Goal: Navigation & Orientation: Find specific page/section

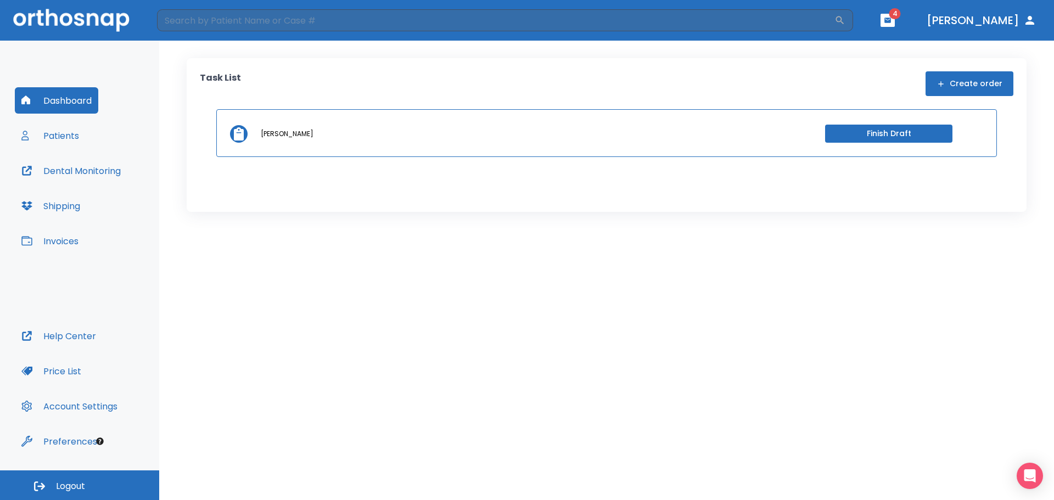
click at [72, 136] on button "Patients" at bounding box center [50, 135] width 71 height 26
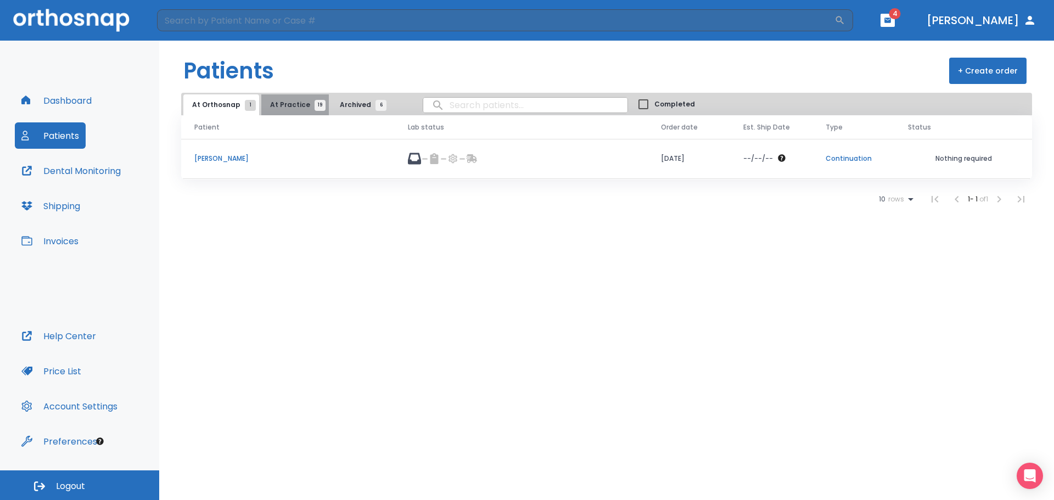
click at [302, 98] on button "At Practice 19" at bounding box center [295, 104] width 68 height 21
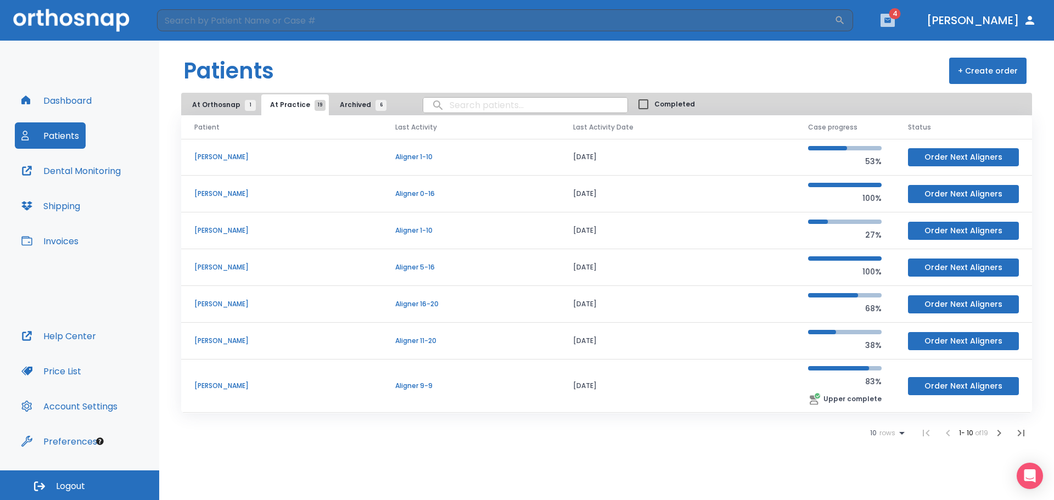
click at [892, 23] on icon "button" at bounding box center [888, 20] width 8 height 8
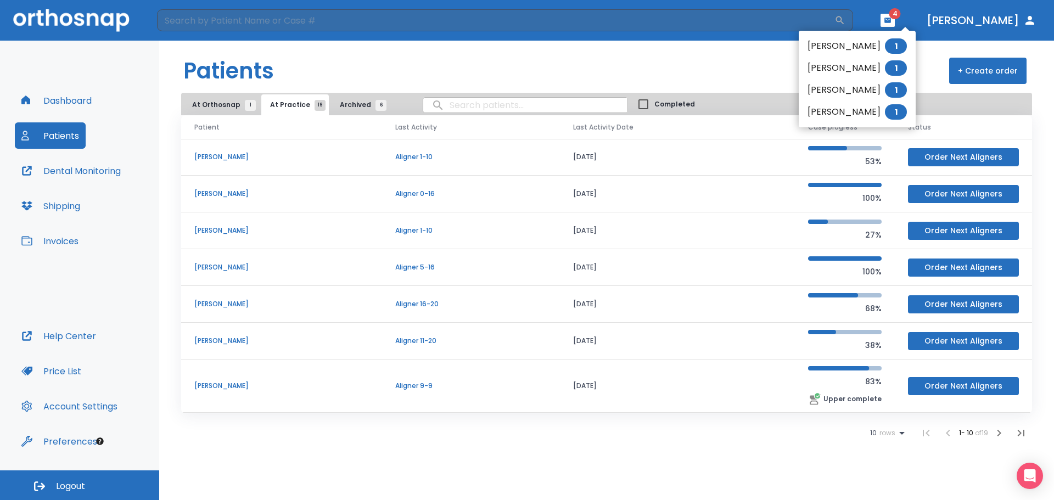
click at [861, 53] on li "[PERSON_NAME] 1" at bounding box center [857, 46] width 117 height 22
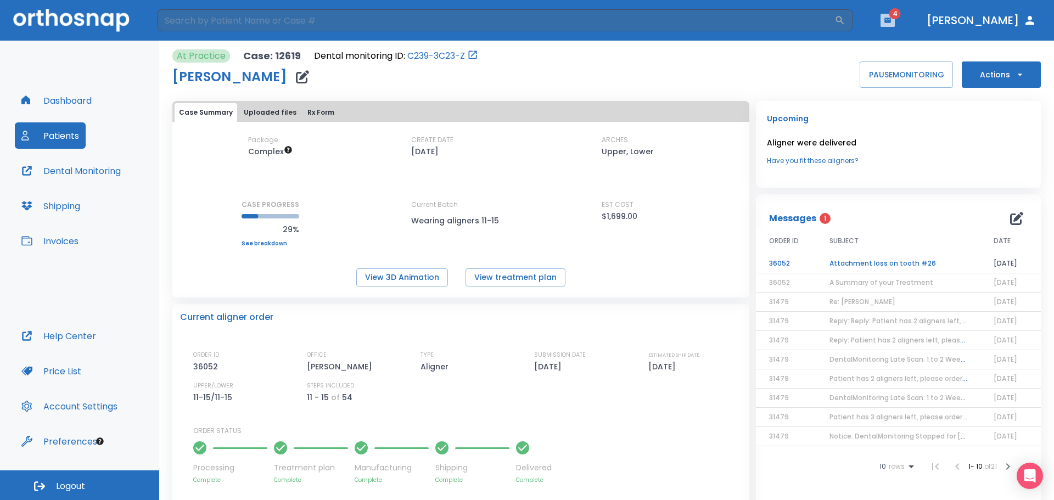
click at [891, 20] on icon "button" at bounding box center [888, 20] width 7 height 5
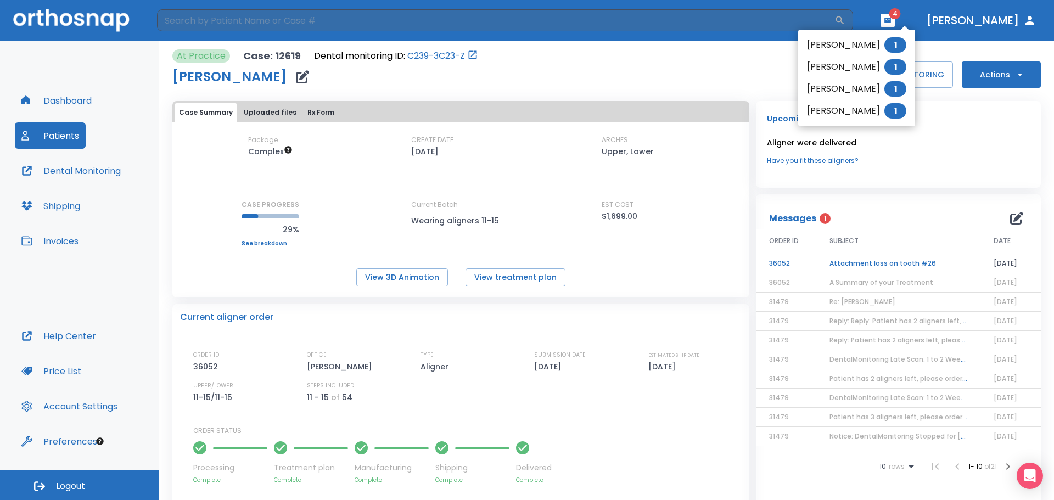
click at [864, 68] on li "[PERSON_NAME] 1" at bounding box center [857, 67] width 117 height 22
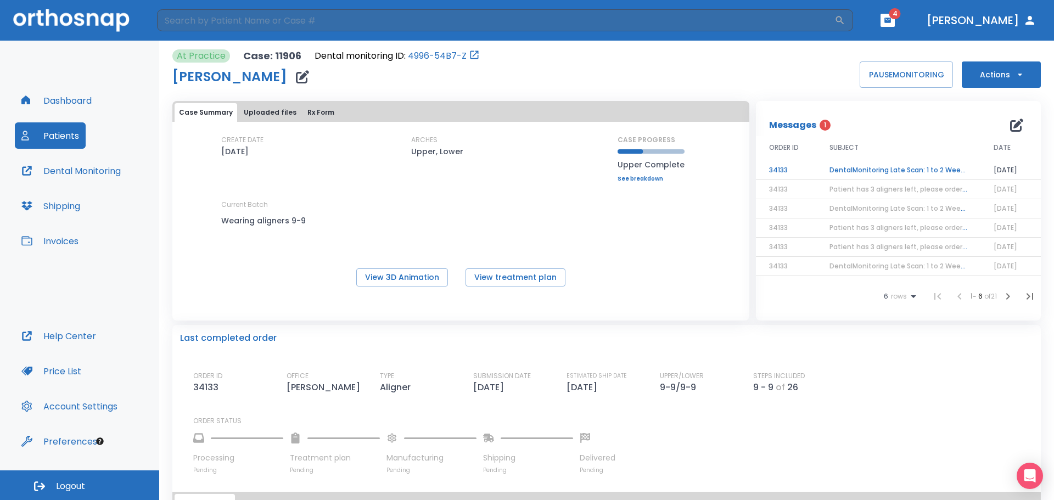
click at [895, 16] on button "button" at bounding box center [888, 20] width 14 height 13
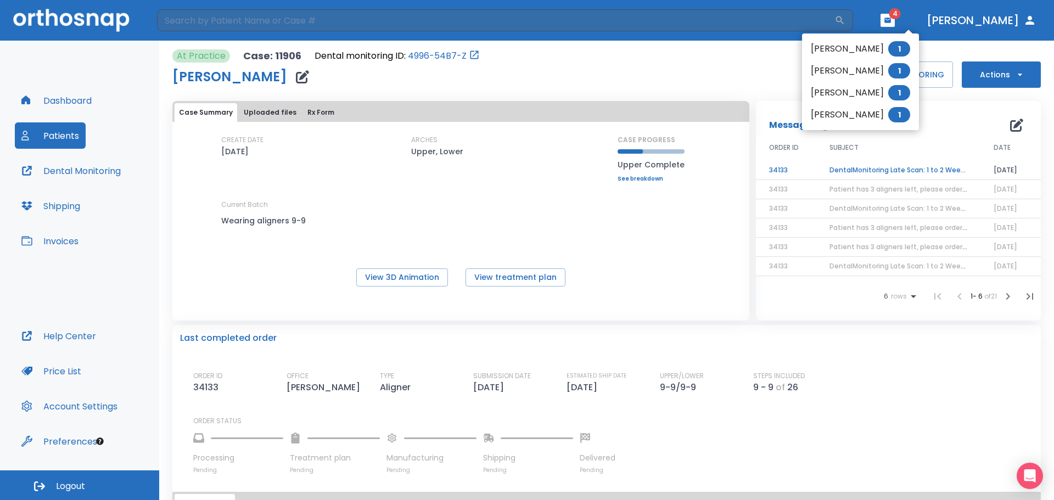
click at [884, 91] on li "[PERSON_NAME] 1" at bounding box center [860, 93] width 117 height 22
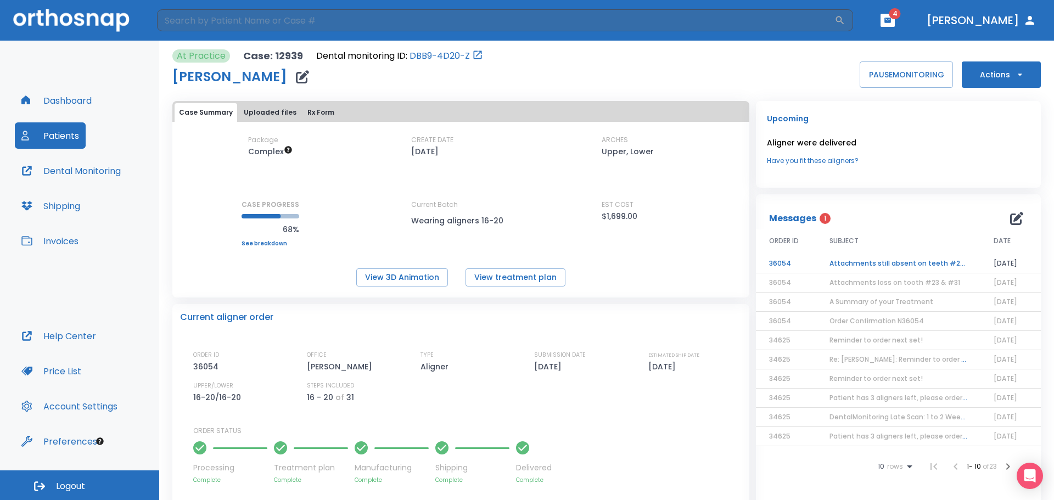
click at [880, 260] on td "Attachments still absent on teeth #23 & #31" at bounding box center [899, 263] width 164 height 19
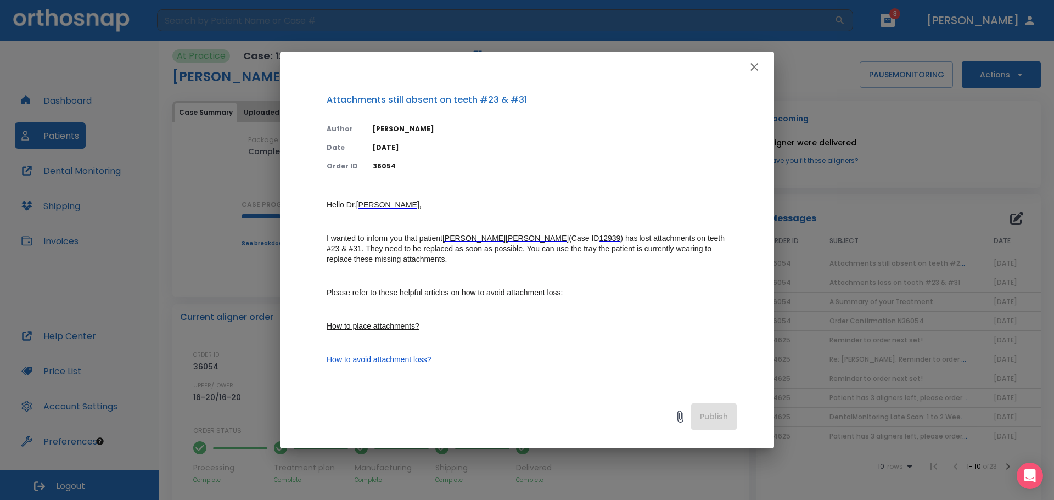
click at [756, 65] on icon "button" at bounding box center [754, 66] width 13 height 13
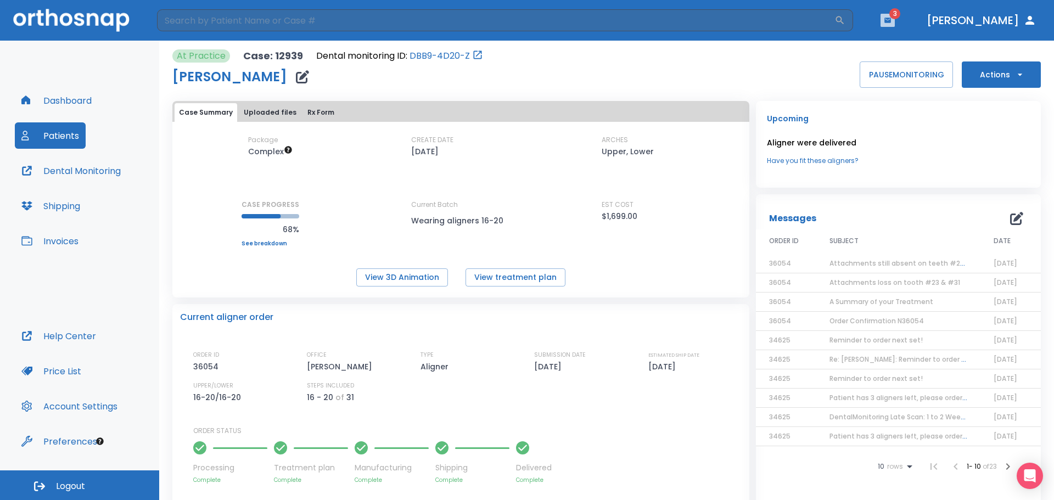
click at [891, 23] on icon "button" at bounding box center [888, 20] width 7 height 5
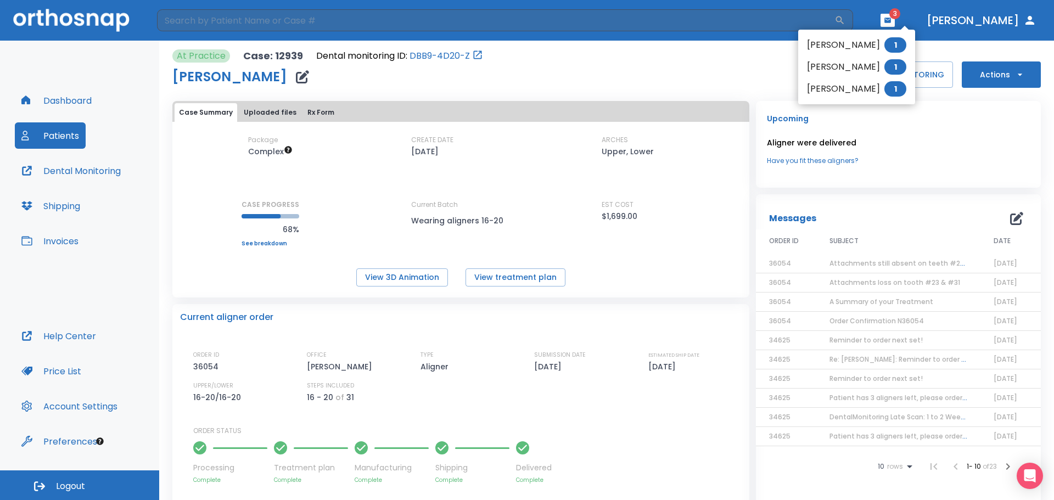
click at [877, 86] on li "[PERSON_NAME] 1" at bounding box center [857, 89] width 117 height 22
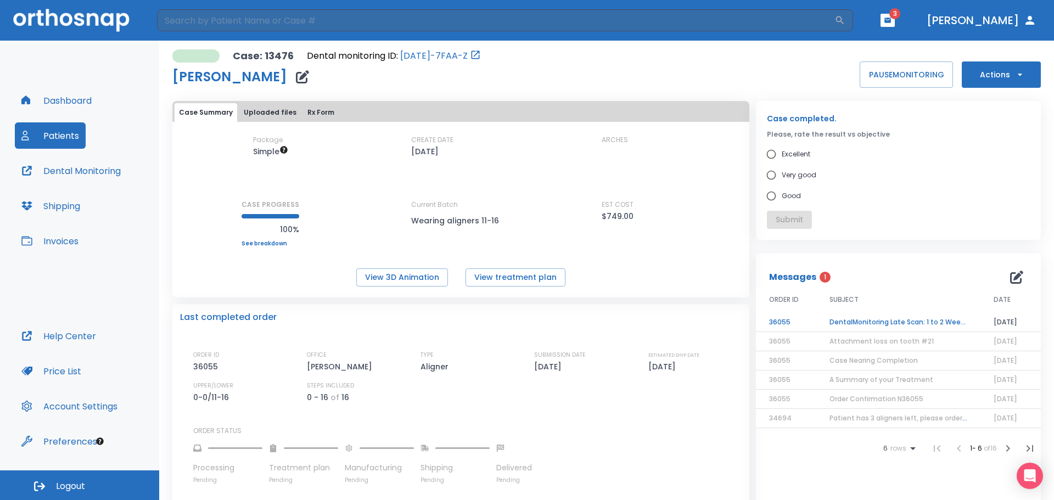
click at [892, 19] on icon "button" at bounding box center [888, 20] width 8 height 8
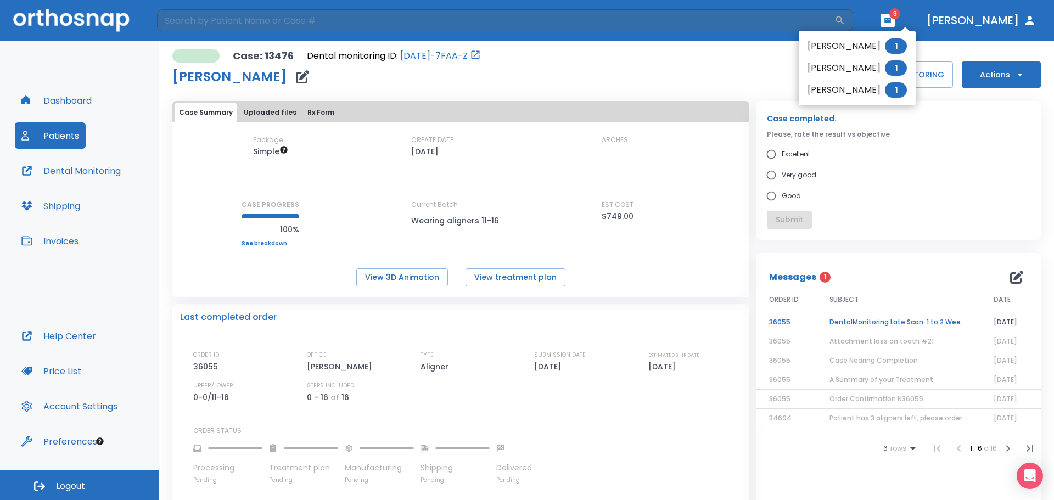
click at [922, 18] on div at bounding box center [527, 250] width 1054 height 500
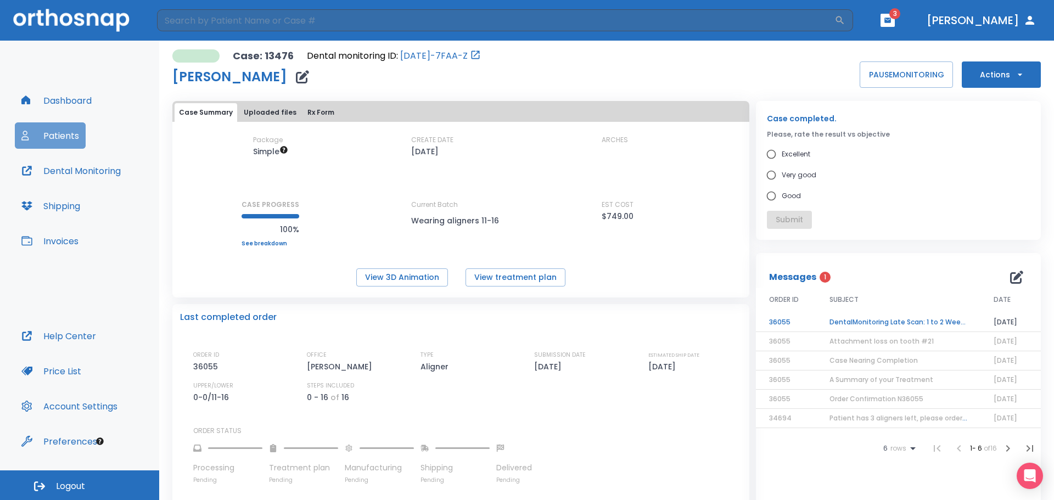
click at [58, 132] on button "Patients" at bounding box center [50, 135] width 71 height 26
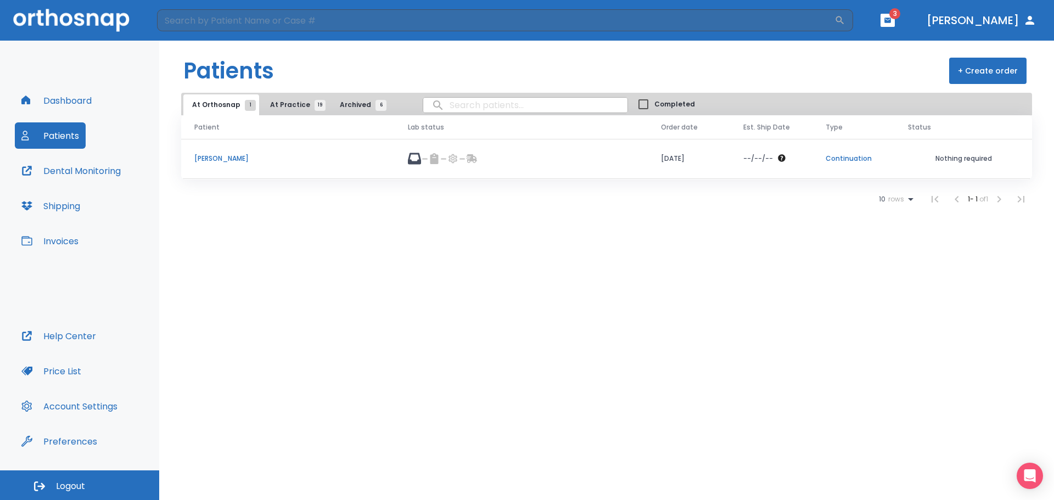
click at [297, 97] on button "At Practice 19" at bounding box center [295, 104] width 68 height 21
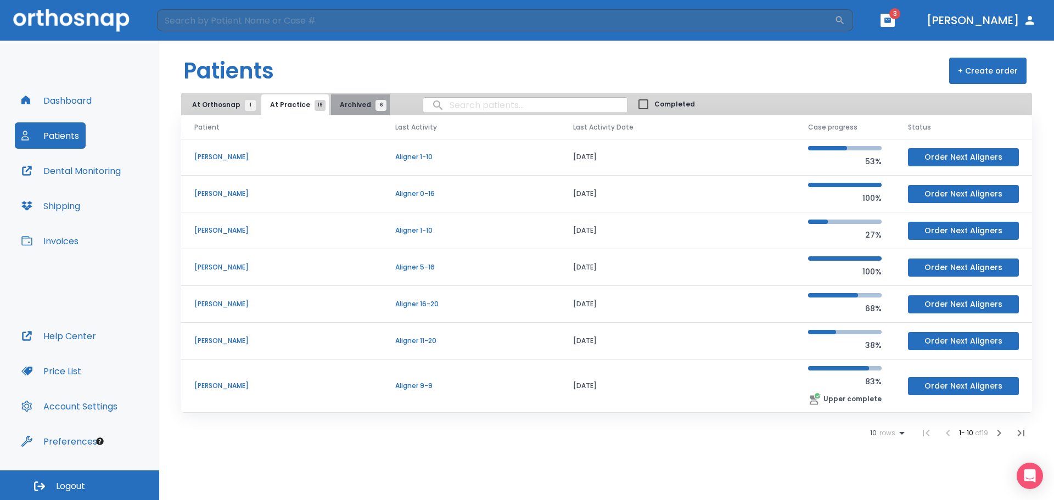
click at [362, 103] on span "Archived 6" at bounding box center [360, 105] width 41 height 10
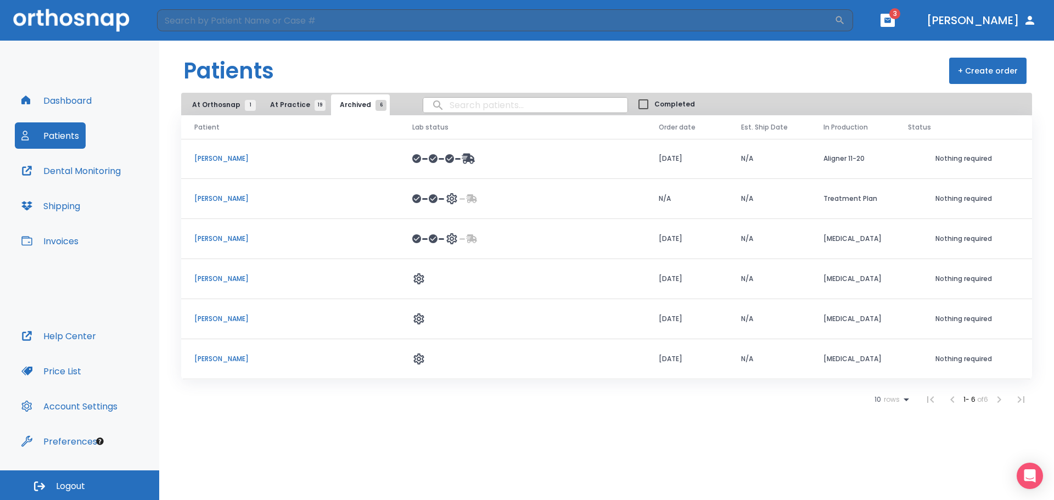
click at [445, 193] on div at bounding box center [449, 198] width 20 height 13
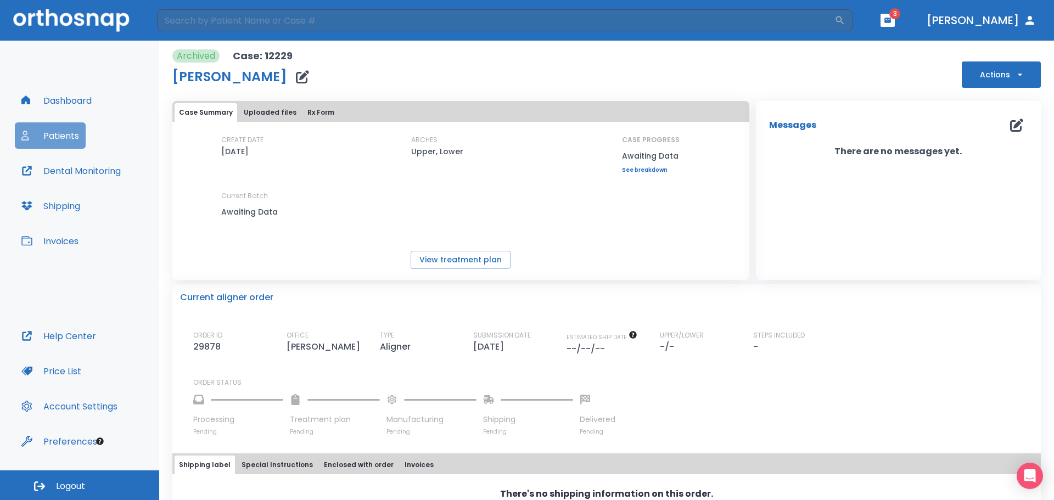
click at [57, 127] on button "Patients" at bounding box center [50, 135] width 71 height 26
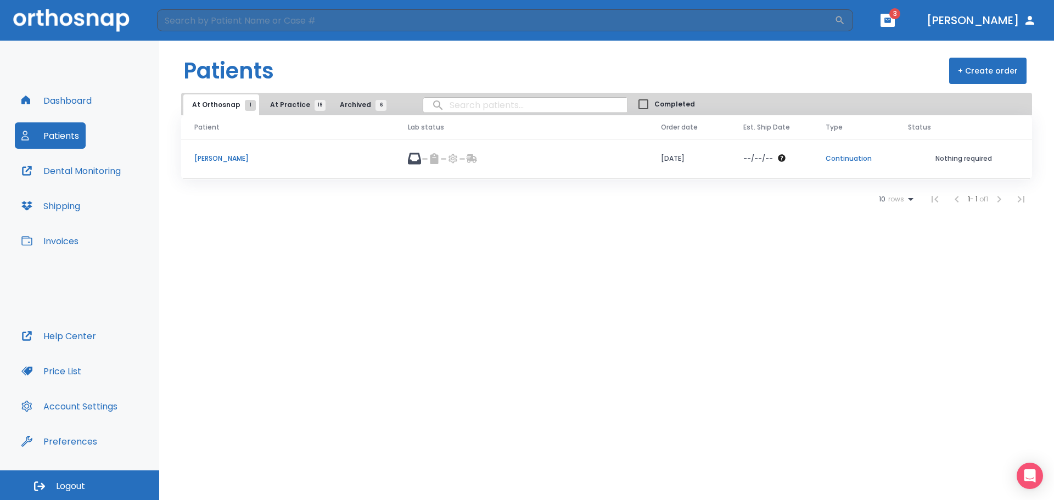
click at [354, 105] on span "Archived 6" at bounding box center [360, 105] width 41 height 10
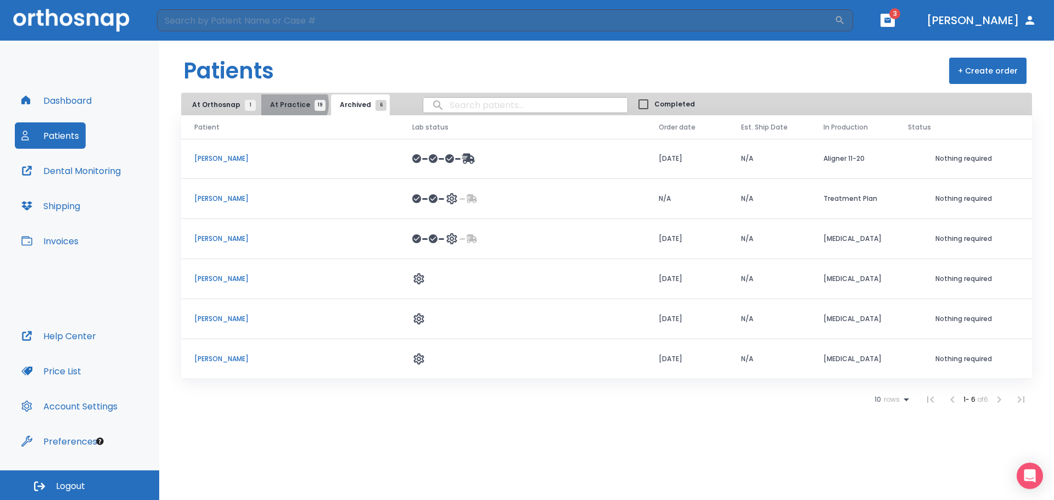
click at [290, 104] on span "At Practice 19" at bounding box center [295, 105] width 50 height 10
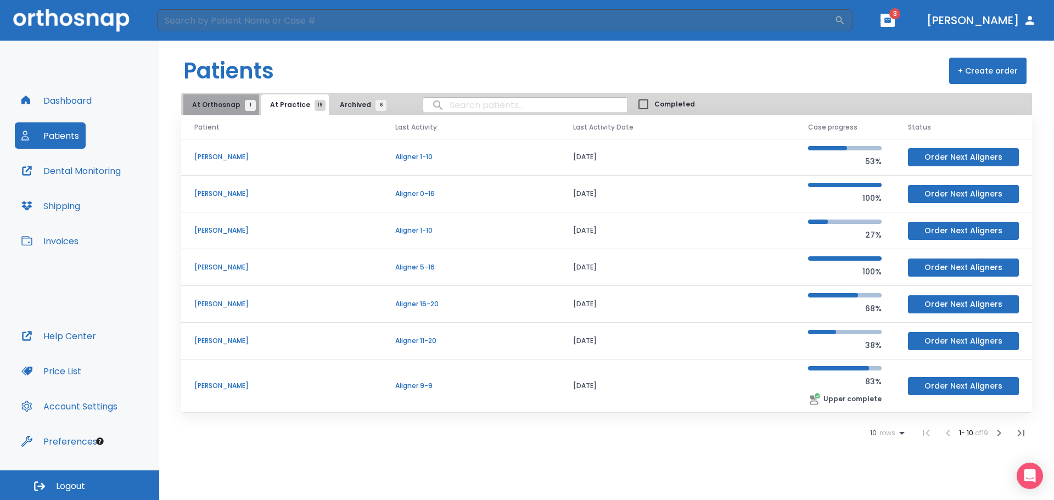
click at [221, 99] on button "At Orthosnap 1" at bounding box center [221, 104] width 76 height 21
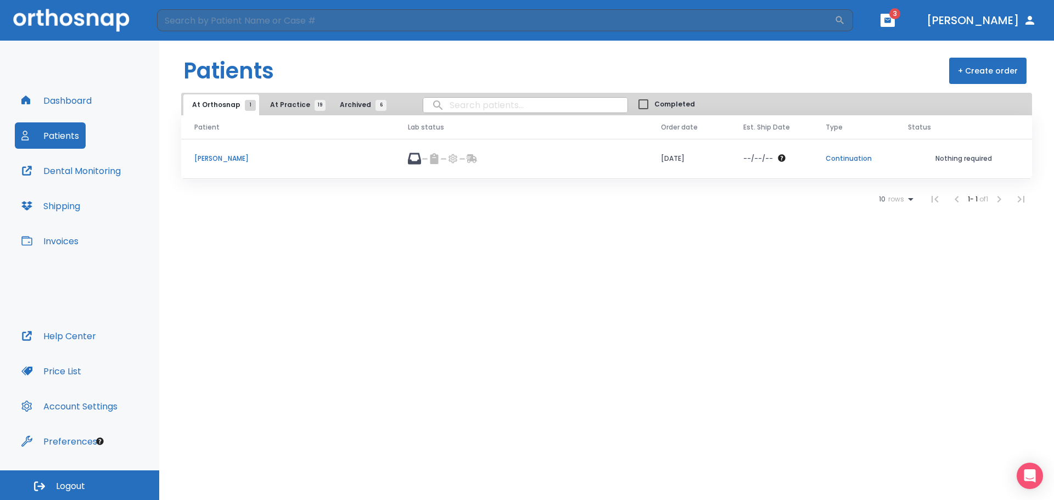
click at [425, 156] on div at bounding box center [521, 158] width 227 height 13
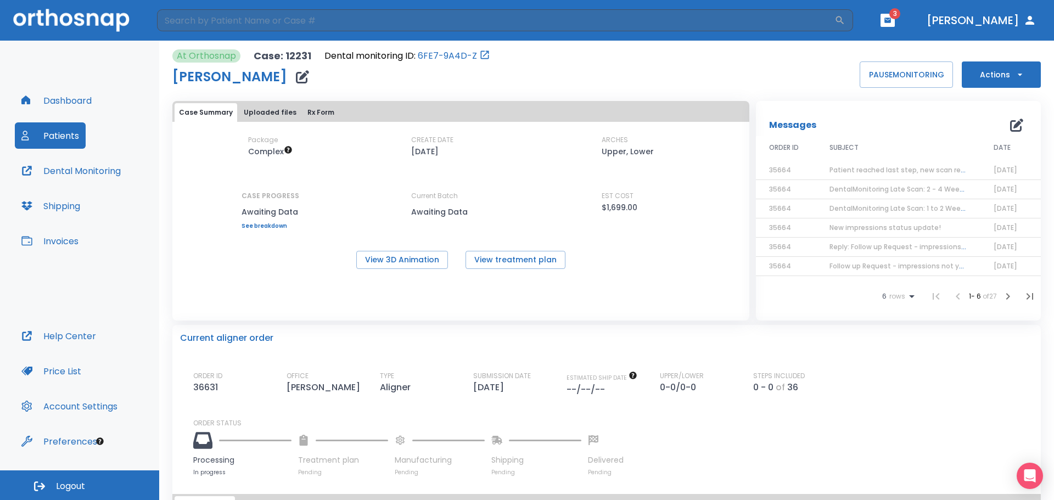
click at [66, 106] on button "Dashboard" at bounding box center [56, 100] width 83 height 26
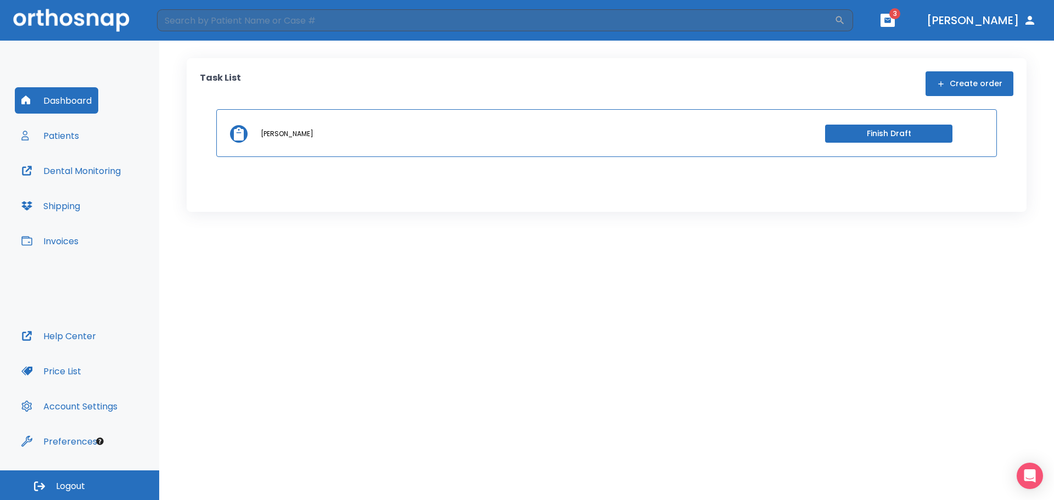
click at [60, 132] on button "Patients" at bounding box center [50, 135] width 71 height 26
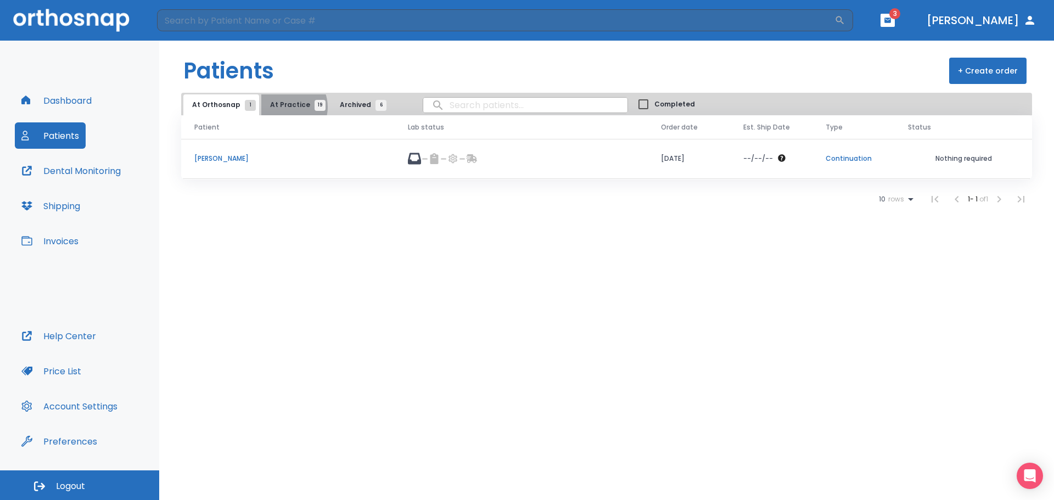
click at [282, 107] on span "At Practice 19" at bounding box center [295, 105] width 50 height 10
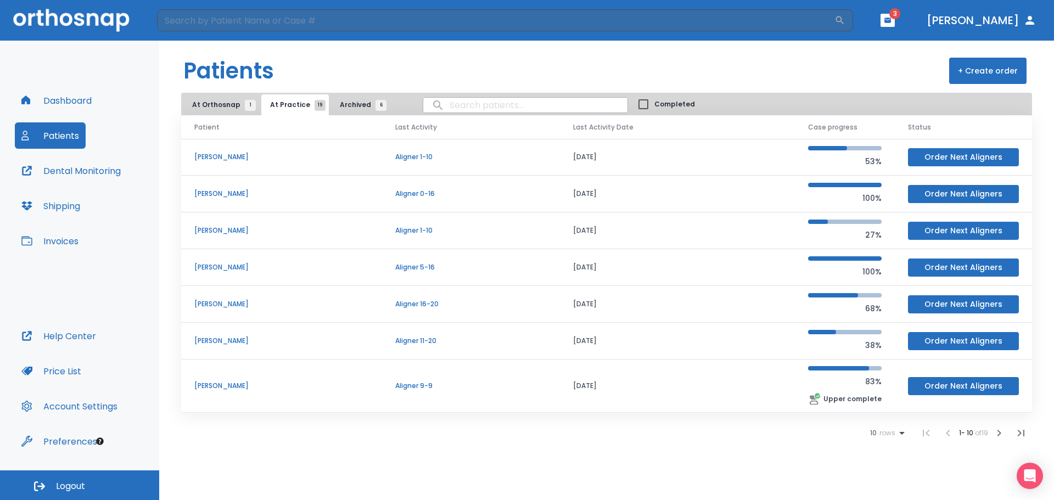
click at [229, 102] on span "At Orthosnap 1" at bounding box center [221, 105] width 58 height 10
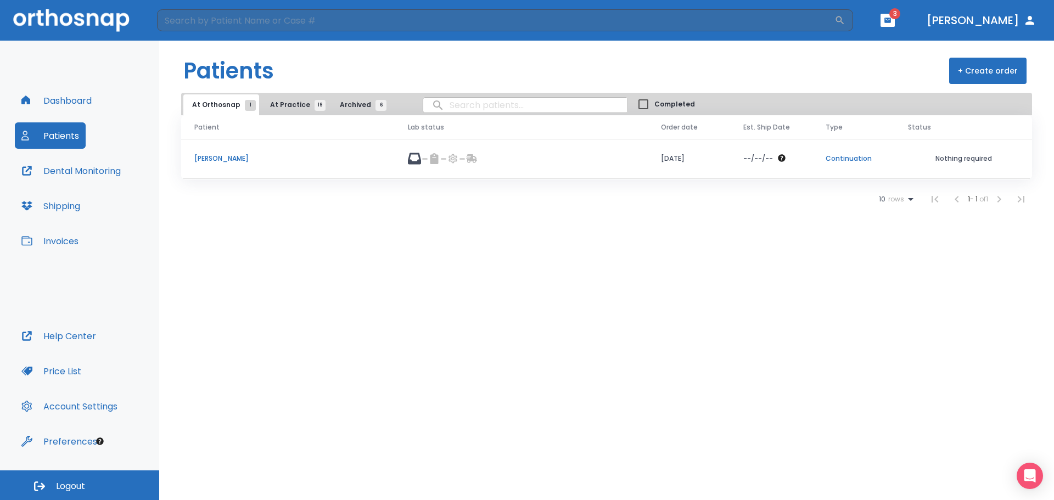
click at [224, 166] on td "[PERSON_NAME]" at bounding box center [288, 159] width 214 height 40
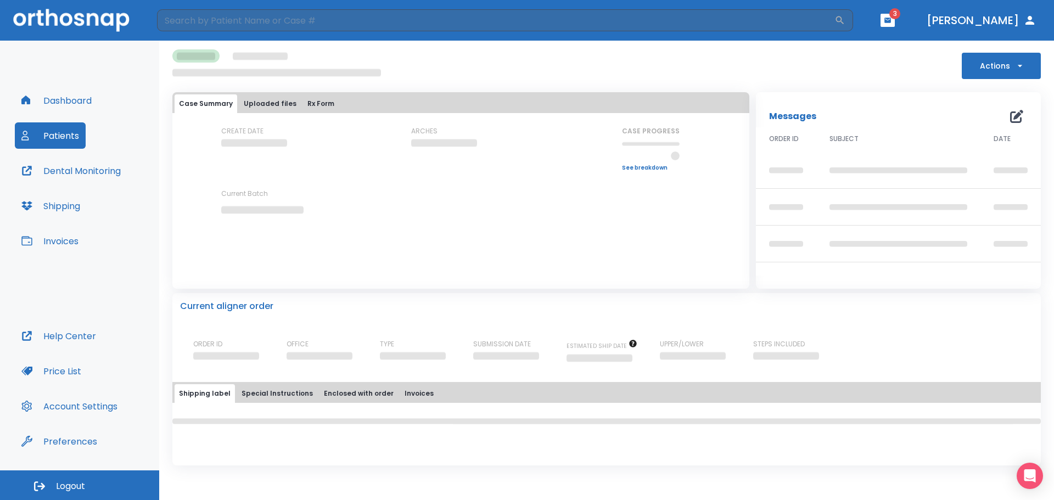
click at [83, 172] on button "Dental Monitoring" at bounding box center [71, 171] width 113 height 26
